Goal: Information Seeking & Learning: Learn about a topic

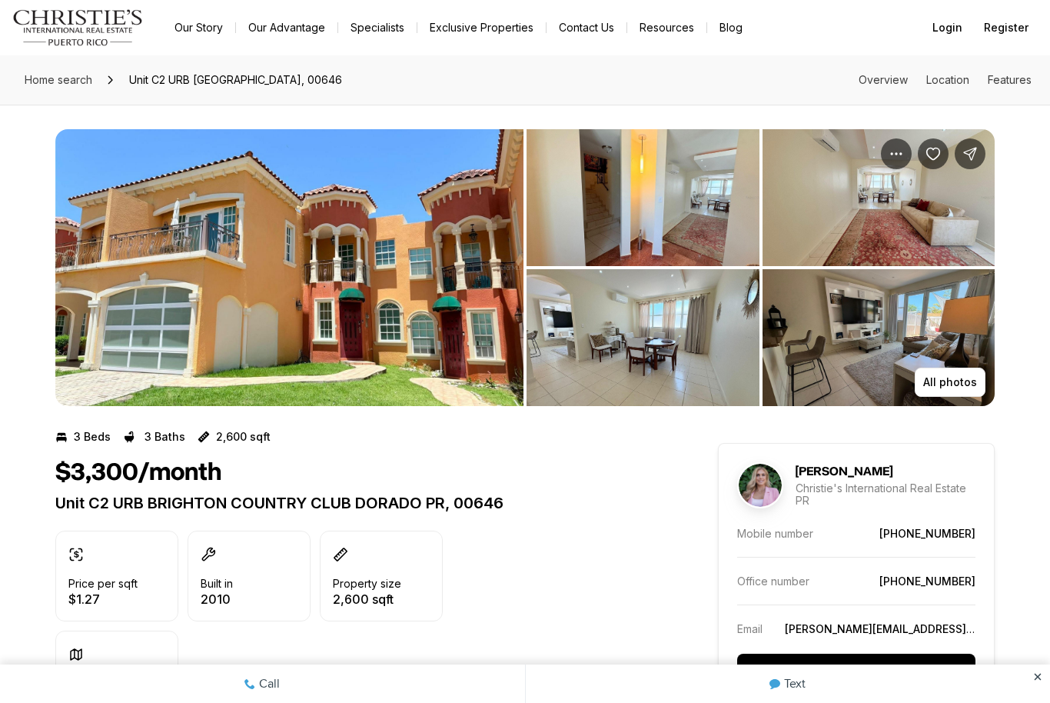
click at [956, 366] on img "View image gallery" at bounding box center [879, 337] width 233 height 137
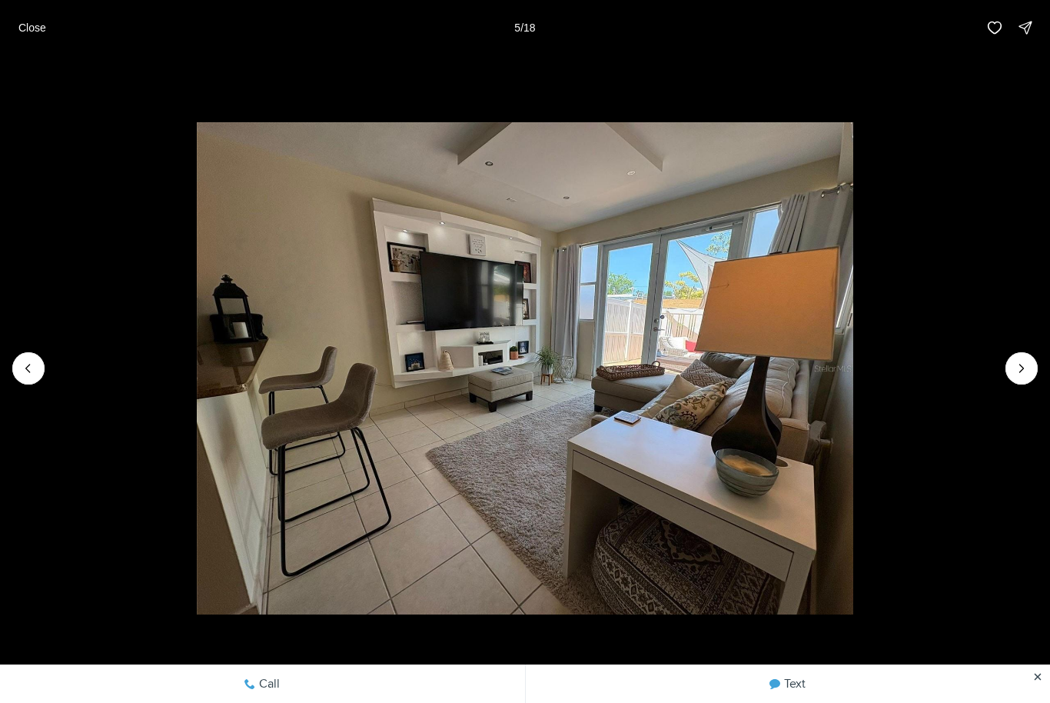
click at [1026, 368] on icon "Next slide" at bounding box center [1021, 368] width 15 height 15
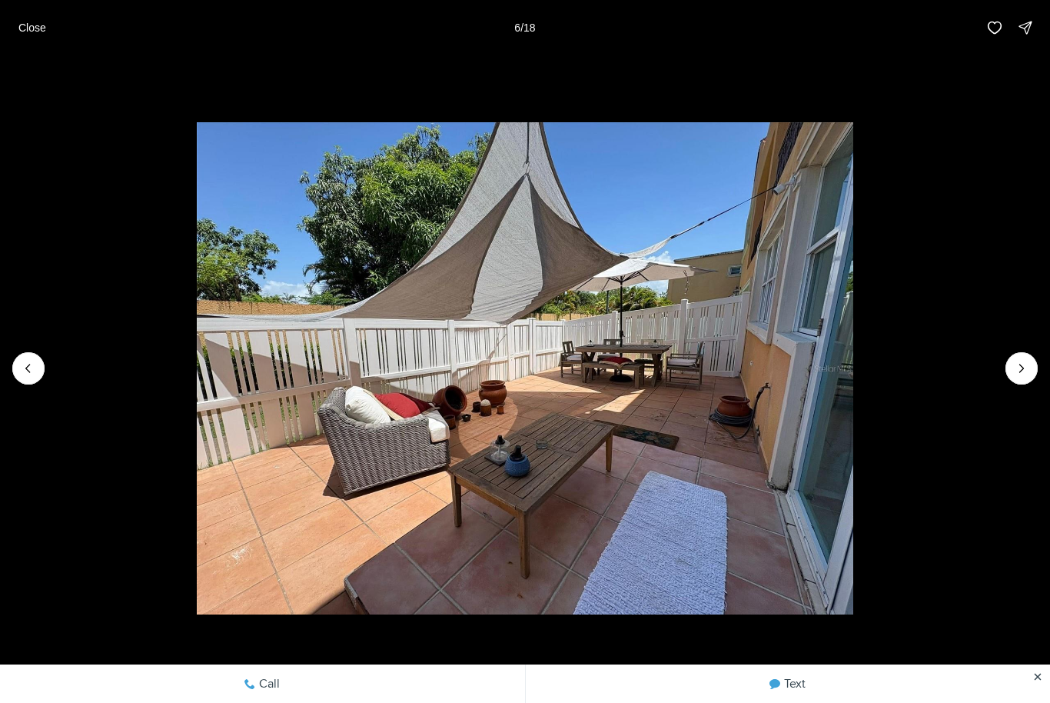
click at [1020, 368] on icon "Next slide" at bounding box center [1021, 368] width 15 height 15
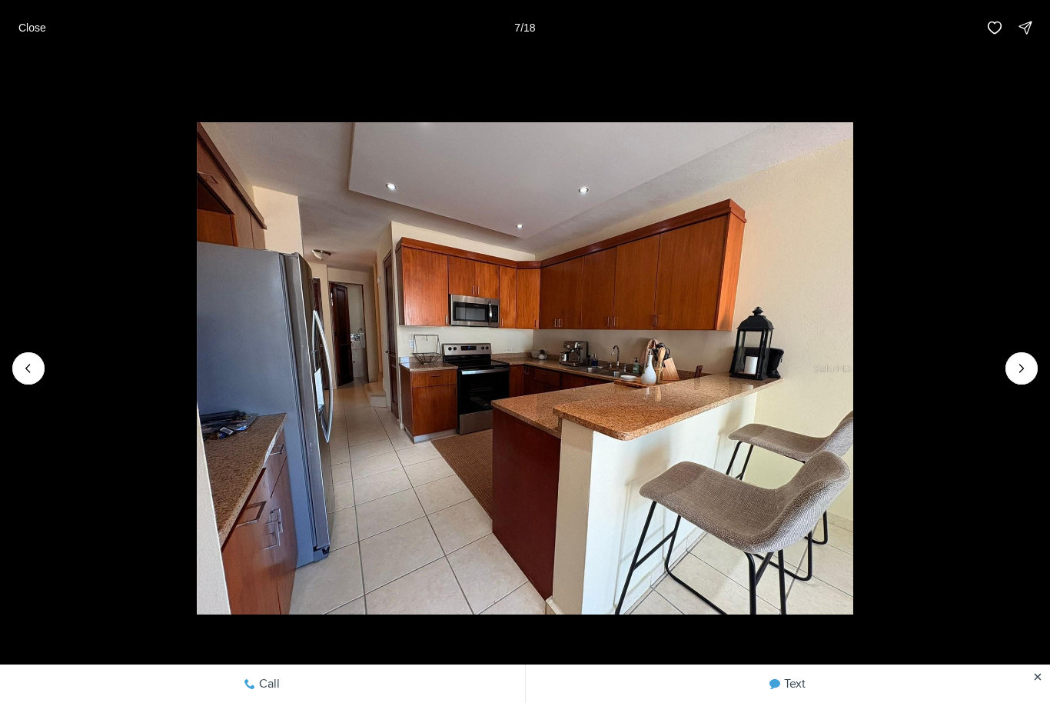
click at [1014, 366] on icon "Next slide" at bounding box center [1021, 368] width 15 height 15
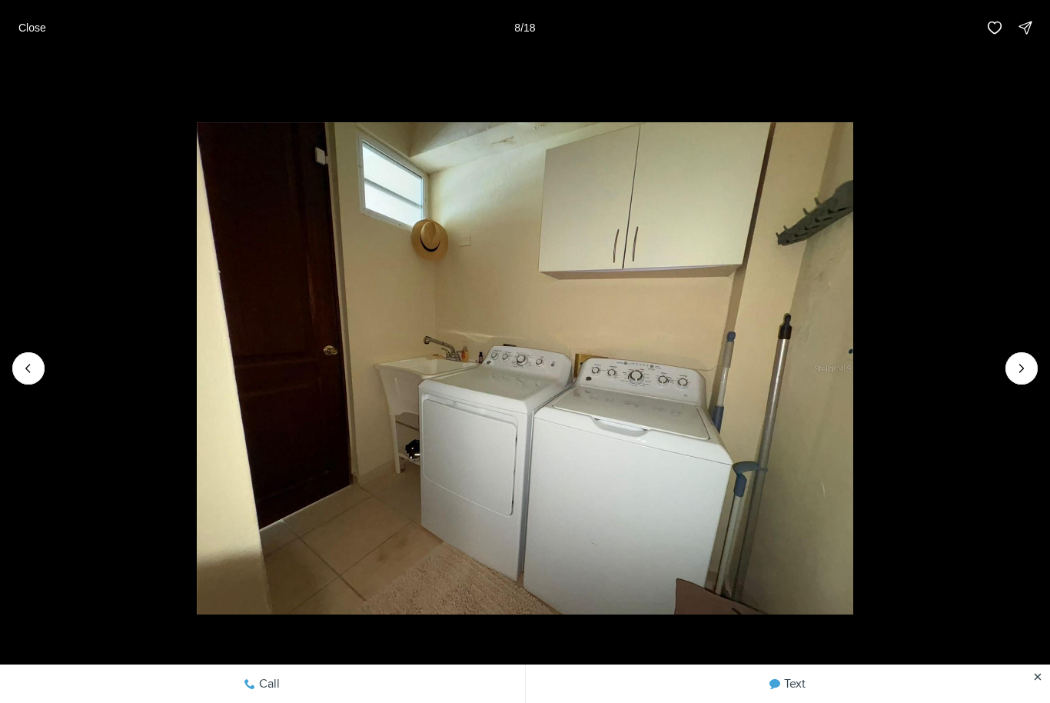
click at [1019, 365] on icon "Next slide" at bounding box center [1021, 368] width 15 height 15
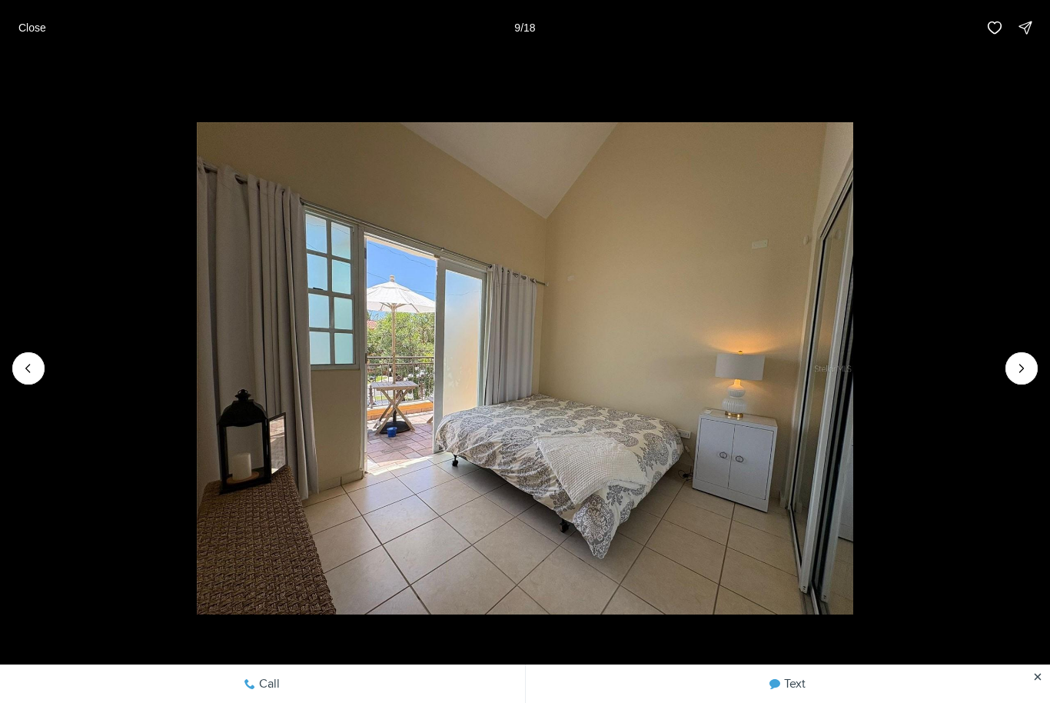
click at [1015, 369] on icon "Next slide" at bounding box center [1021, 368] width 15 height 15
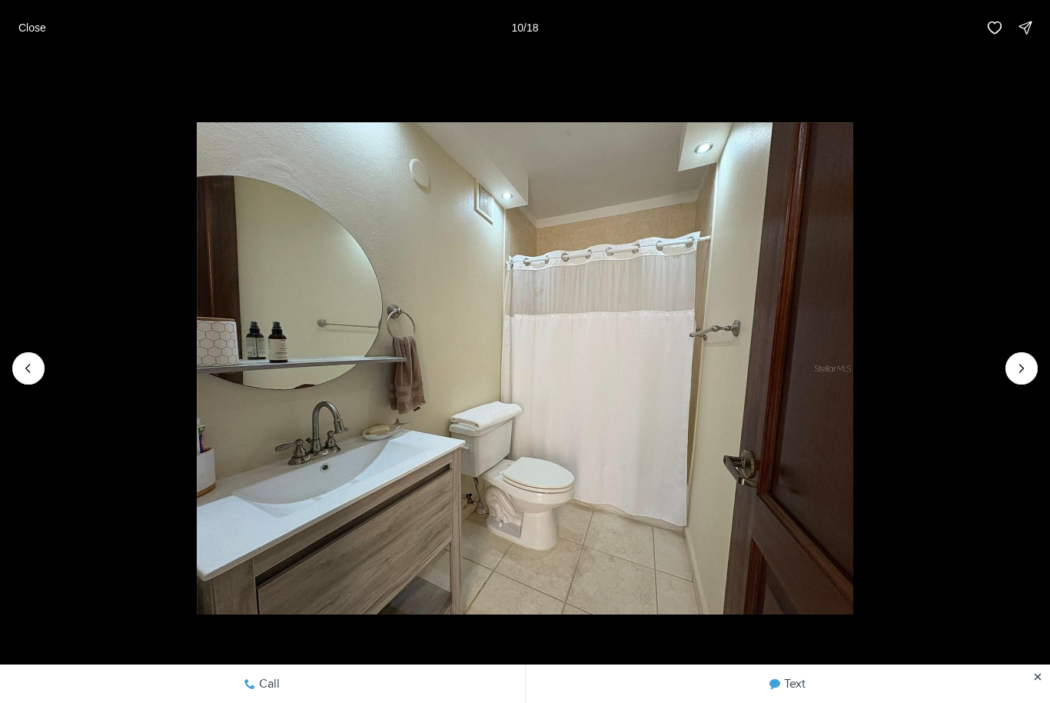
click at [1017, 379] on button "Next slide" at bounding box center [1022, 368] width 32 height 32
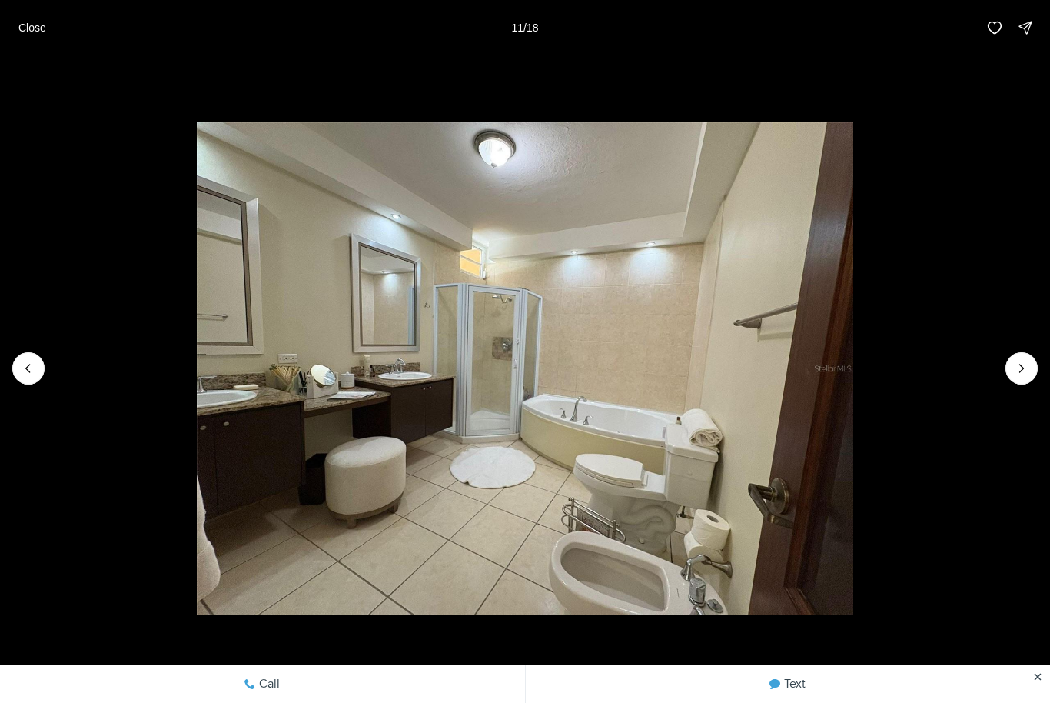
click at [1014, 375] on icon "Next slide" at bounding box center [1021, 368] width 15 height 15
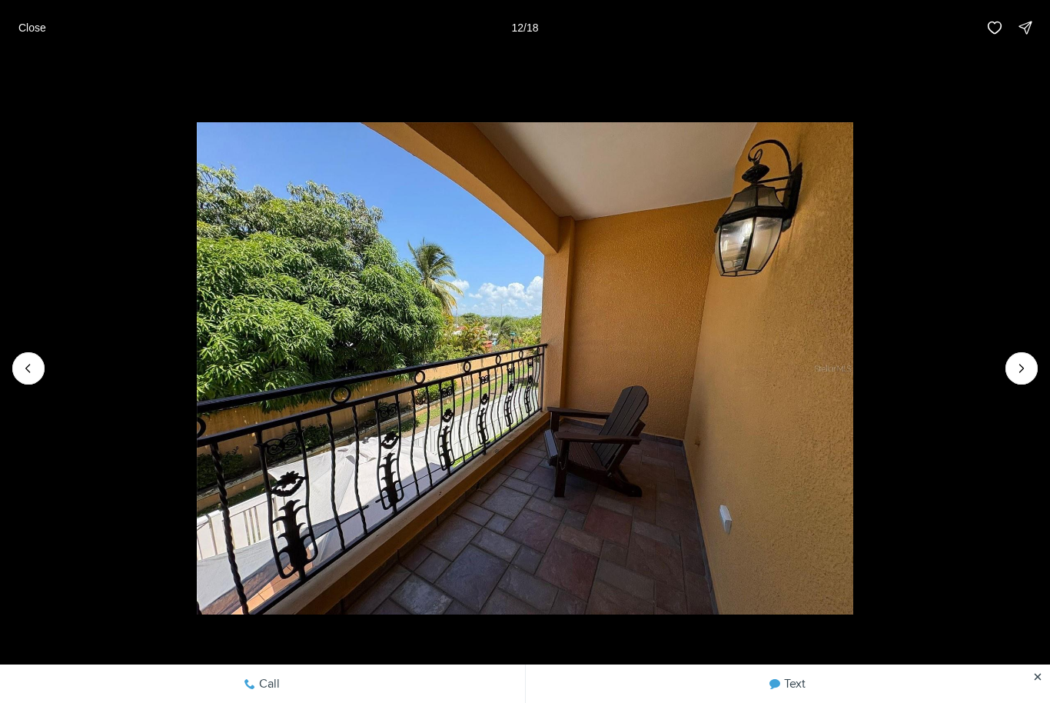
click at [1016, 383] on button "Next slide" at bounding box center [1022, 368] width 32 height 32
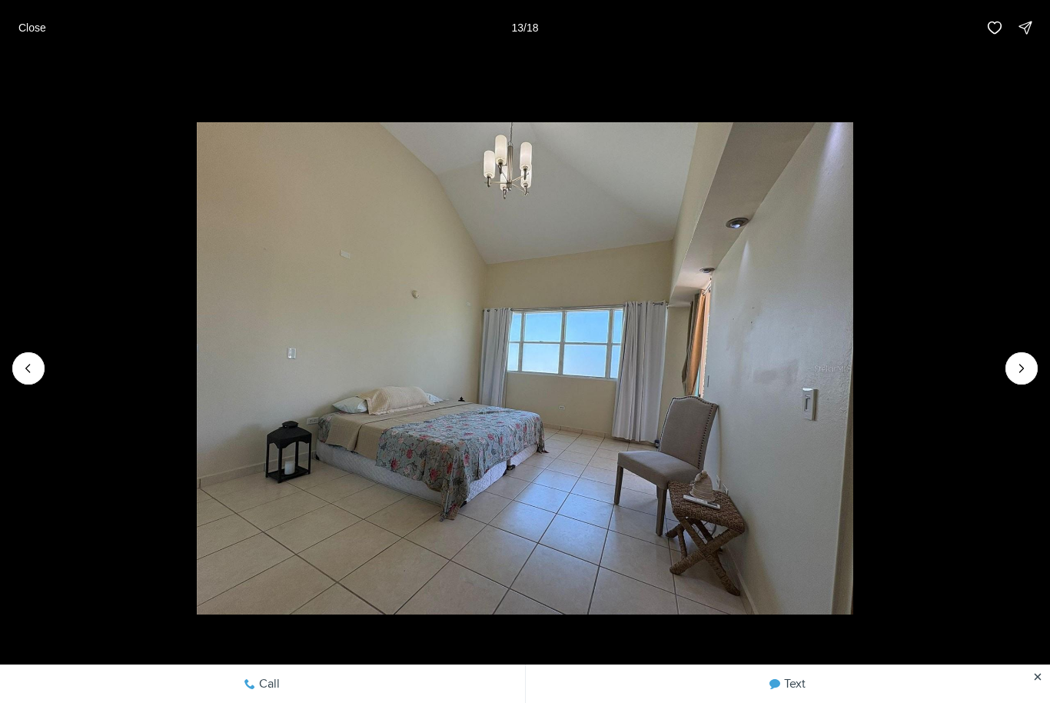
click at [1013, 379] on button "Next slide" at bounding box center [1022, 368] width 32 height 32
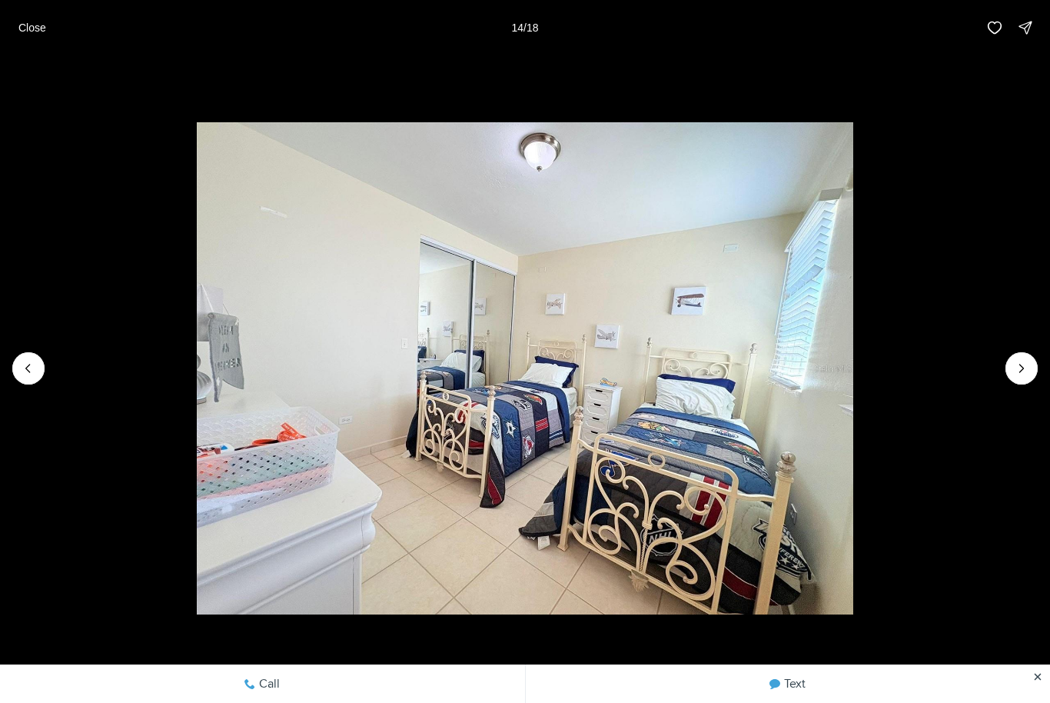
click at [1016, 378] on button "Next slide" at bounding box center [1022, 368] width 32 height 32
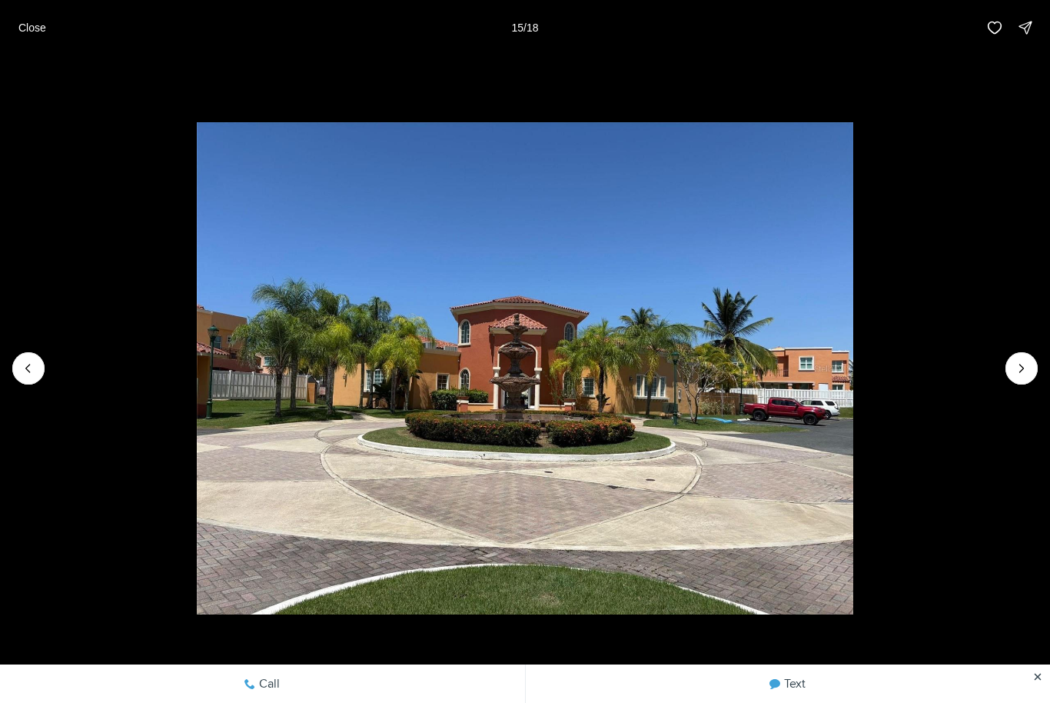
click at [1015, 373] on icon "Next slide" at bounding box center [1021, 368] width 15 height 15
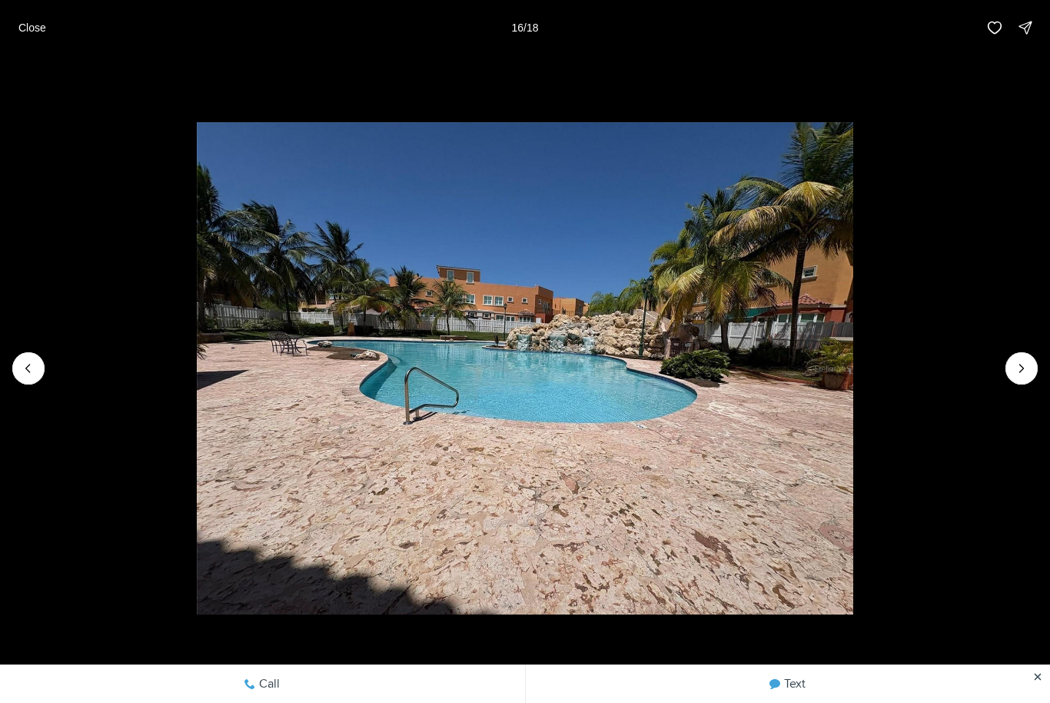
click at [1015, 373] on icon "Next slide" at bounding box center [1021, 368] width 15 height 15
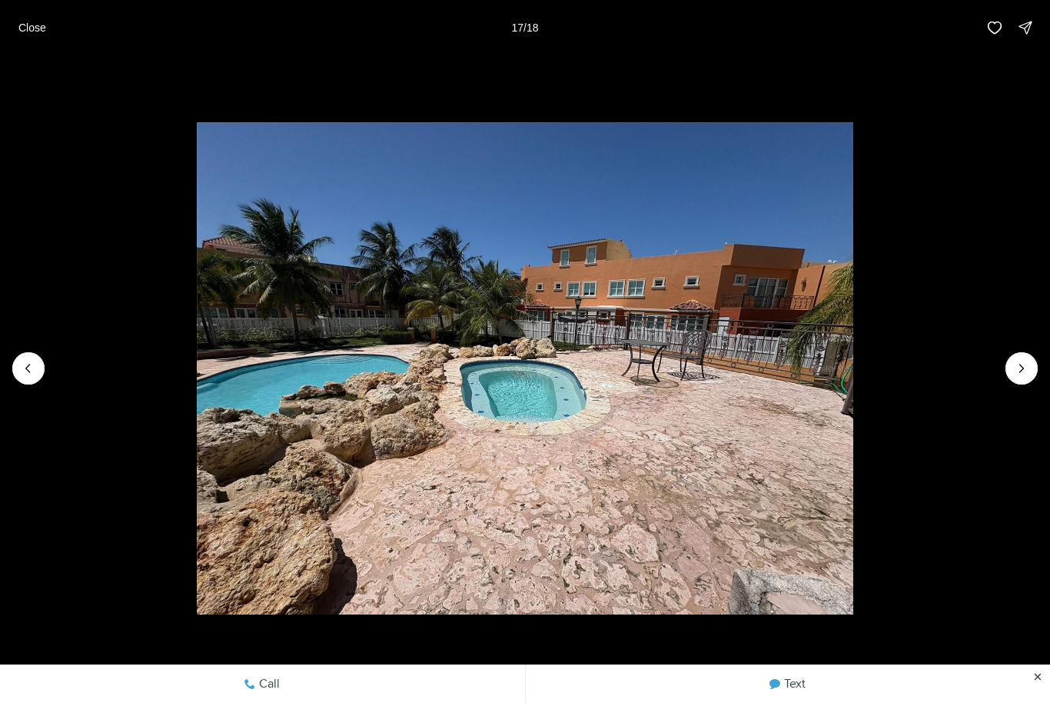
click at [1023, 371] on icon "Next slide" at bounding box center [1021, 368] width 15 height 15
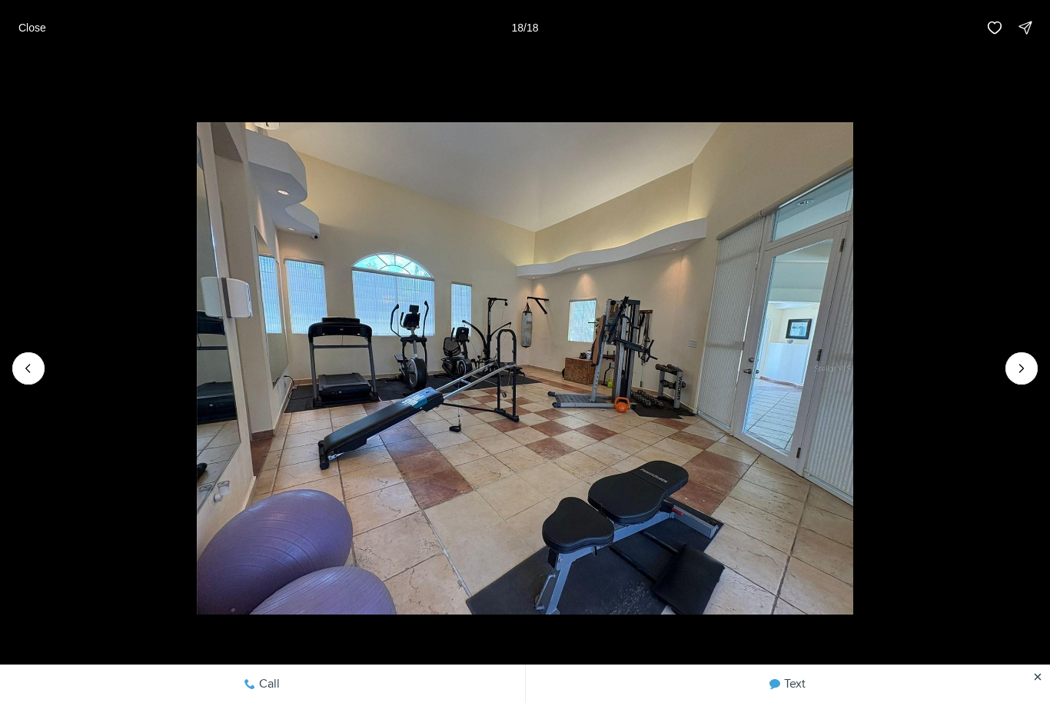
click at [1015, 375] on div at bounding box center [1022, 368] width 32 height 32
click at [1021, 368] on div at bounding box center [1022, 368] width 32 height 32
click at [1018, 373] on div at bounding box center [1022, 368] width 32 height 32
